Goal: Task Accomplishment & Management: Manage account settings

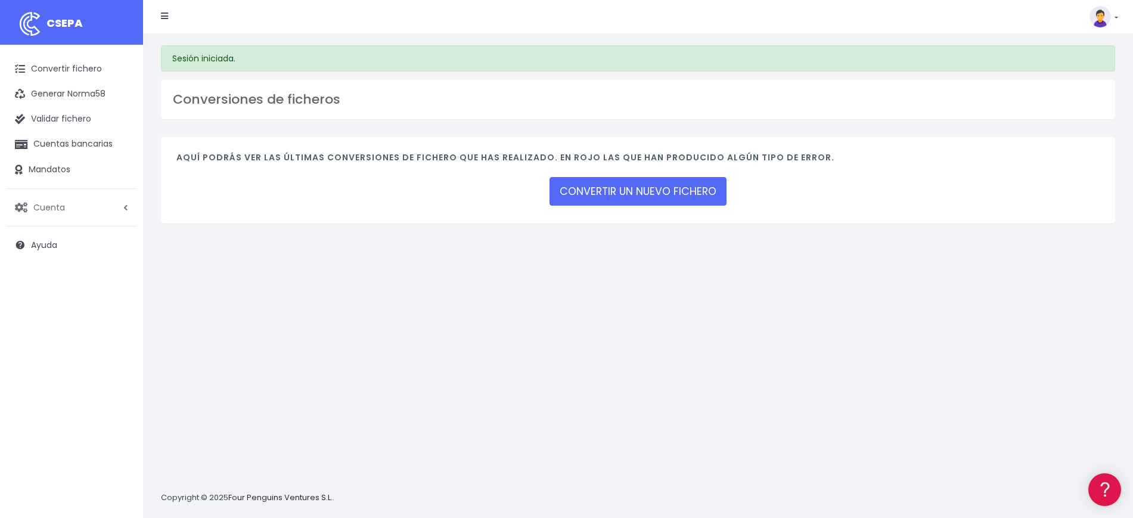
click at [63, 204] on span "Cuenta" at bounding box center [49, 207] width 32 height 12
click at [70, 275] on link "Facturación" at bounding box center [78, 278] width 118 height 21
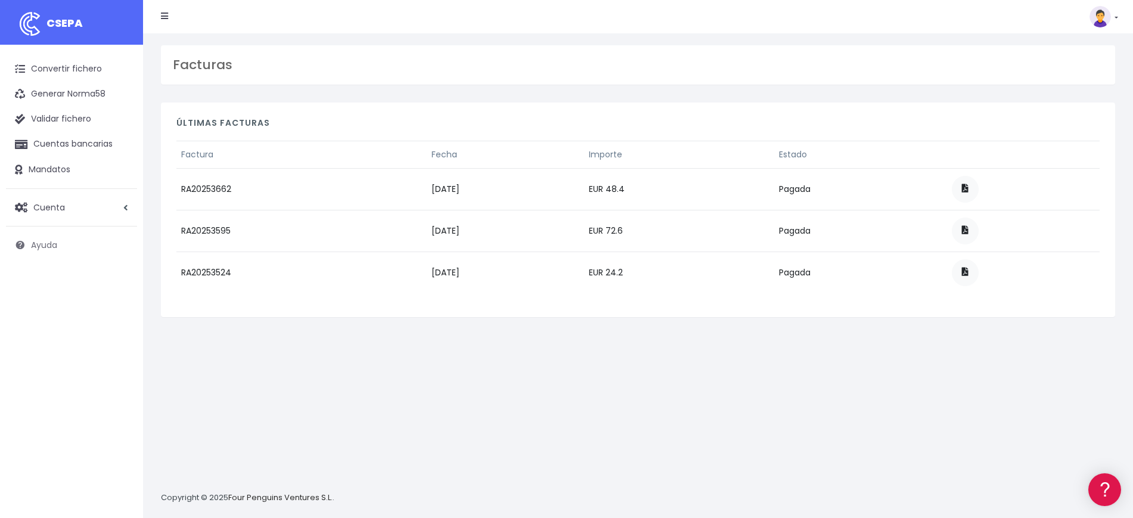
click at [35, 240] on span "Ayuda" at bounding box center [44, 245] width 26 height 12
click at [978, 222] on link at bounding box center [965, 231] width 27 height 27
click at [969, 187] on span at bounding box center [965, 188] width 7 height 8
click at [979, 266] on link at bounding box center [965, 272] width 27 height 27
click at [1102, 7] on img at bounding box center [1100, 16] width 21 height 21
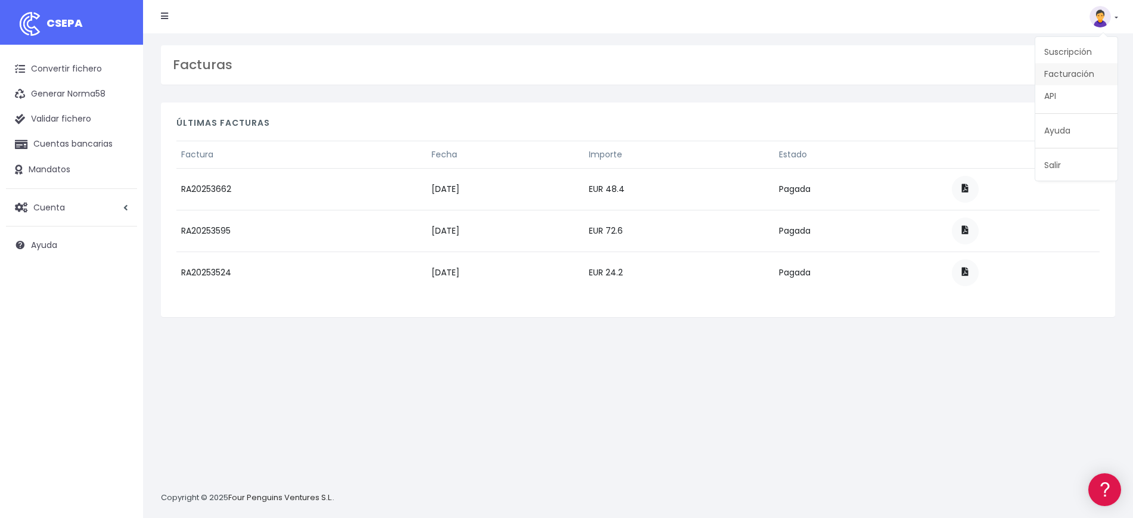
click at [1090, 75] on link "Facturación" at bounding box center [1076, 74] width 82 height 22
click at [1118, 13] on nav "CSEPA Suscripción Facturación API Ayuda Salir" at bounding box center [638, 16] width 990 height 33
click at [1116, 13] on link at bounding box center [1104, 16] width 29 height 21
click at [1071, 128] on link "Ayuda" at bounding box center [1076, 131] width 82 height 22
